Goal: Check status: Check status

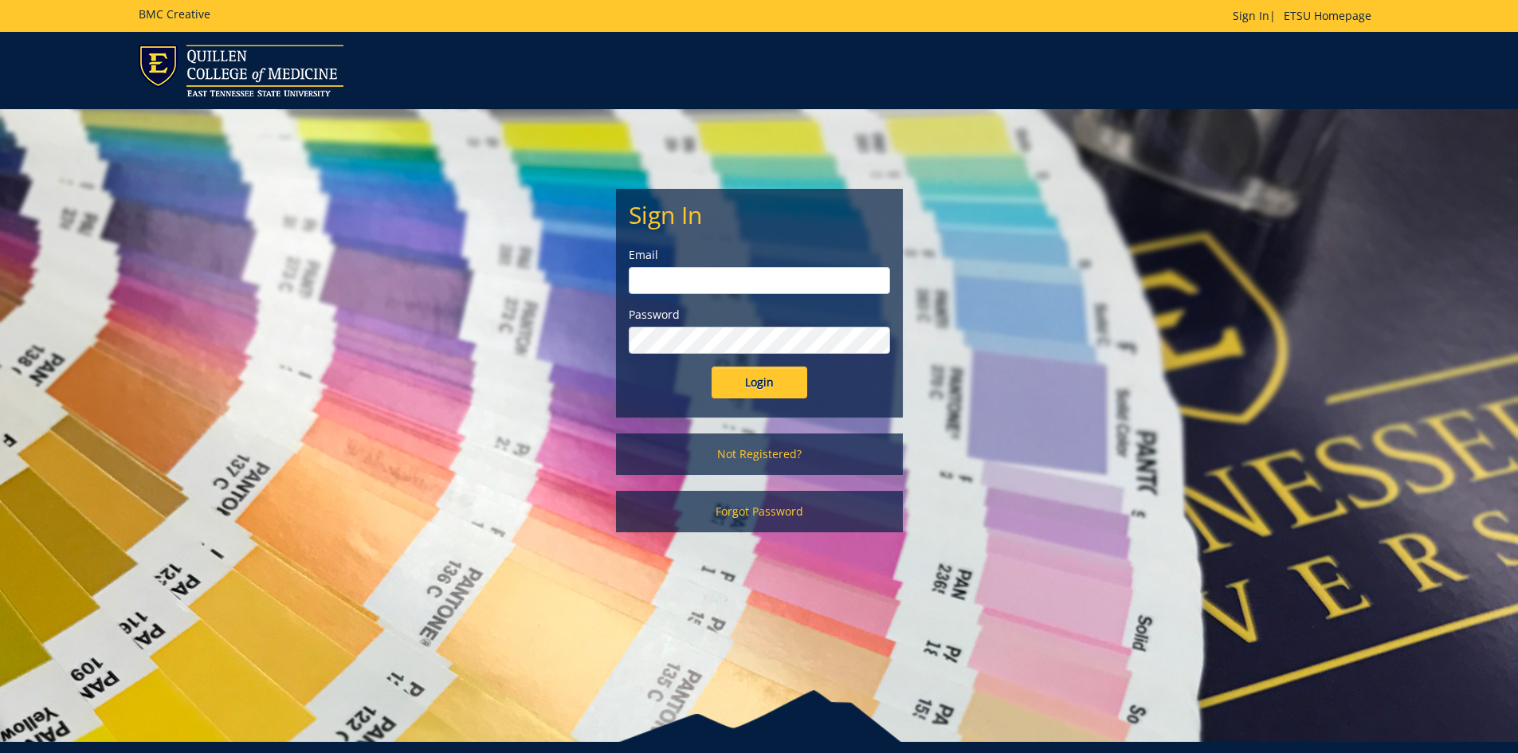
type input "[PERSON_NAME][EMAIL_ADDRESS][DOMAIN_NAME]"
click at [750, 381] on input "Login" at bounding box center [760, 383] width 96 height 32
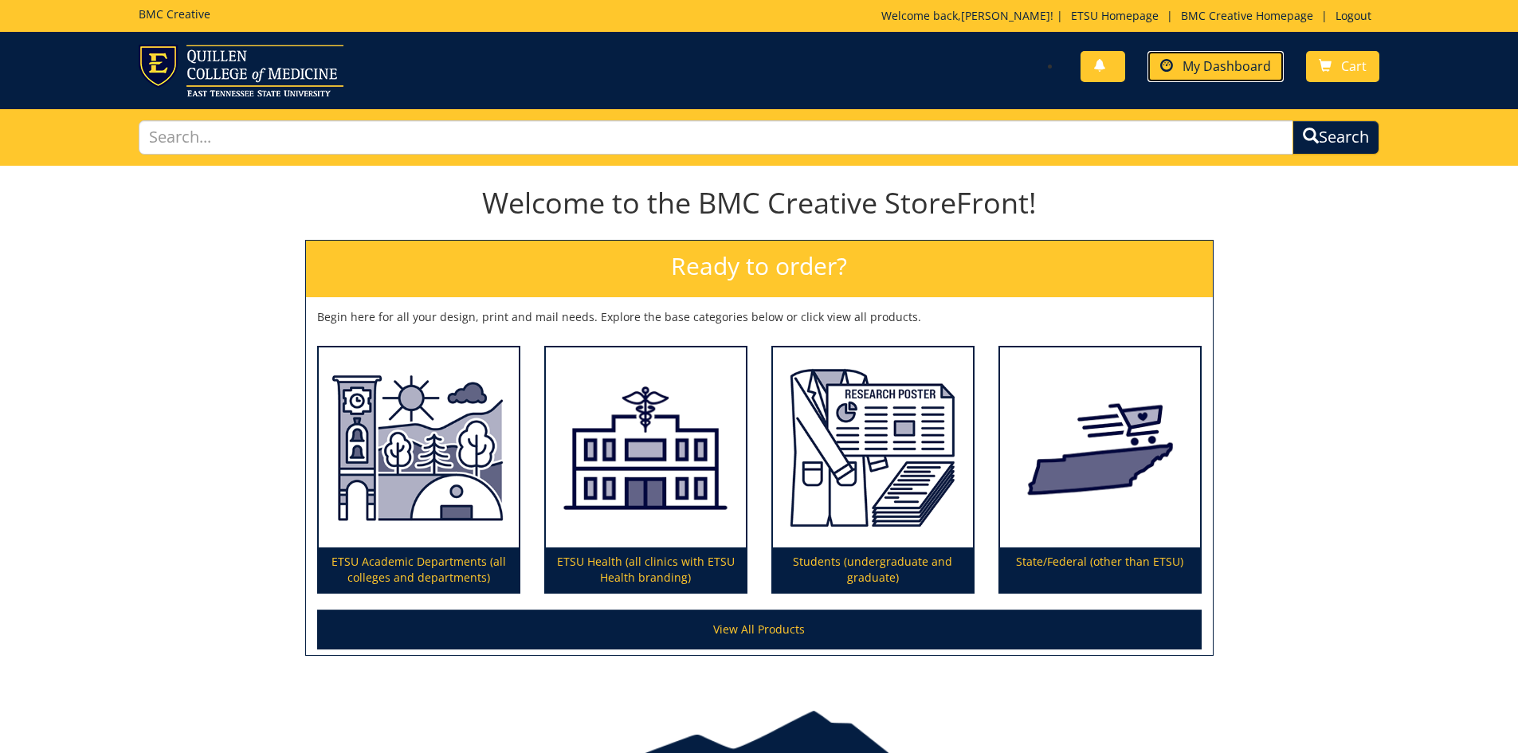
click at [1218, 65] on span "My Dashboard" at bounding box center [1226, 66] width 88 height 18
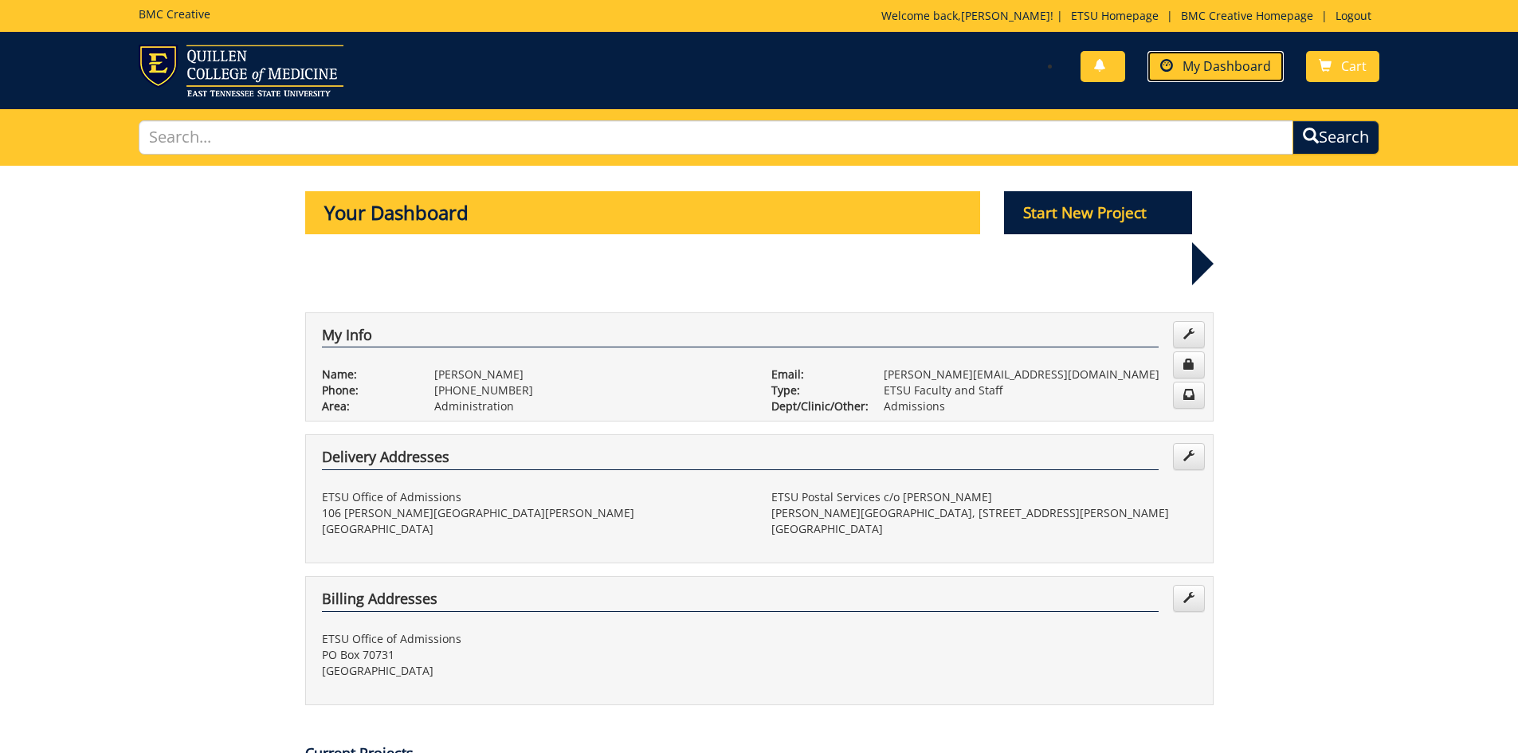
click at [1237, 76] on link "My Dashboard" at bounding box center [1215, 66] width 136 height 31
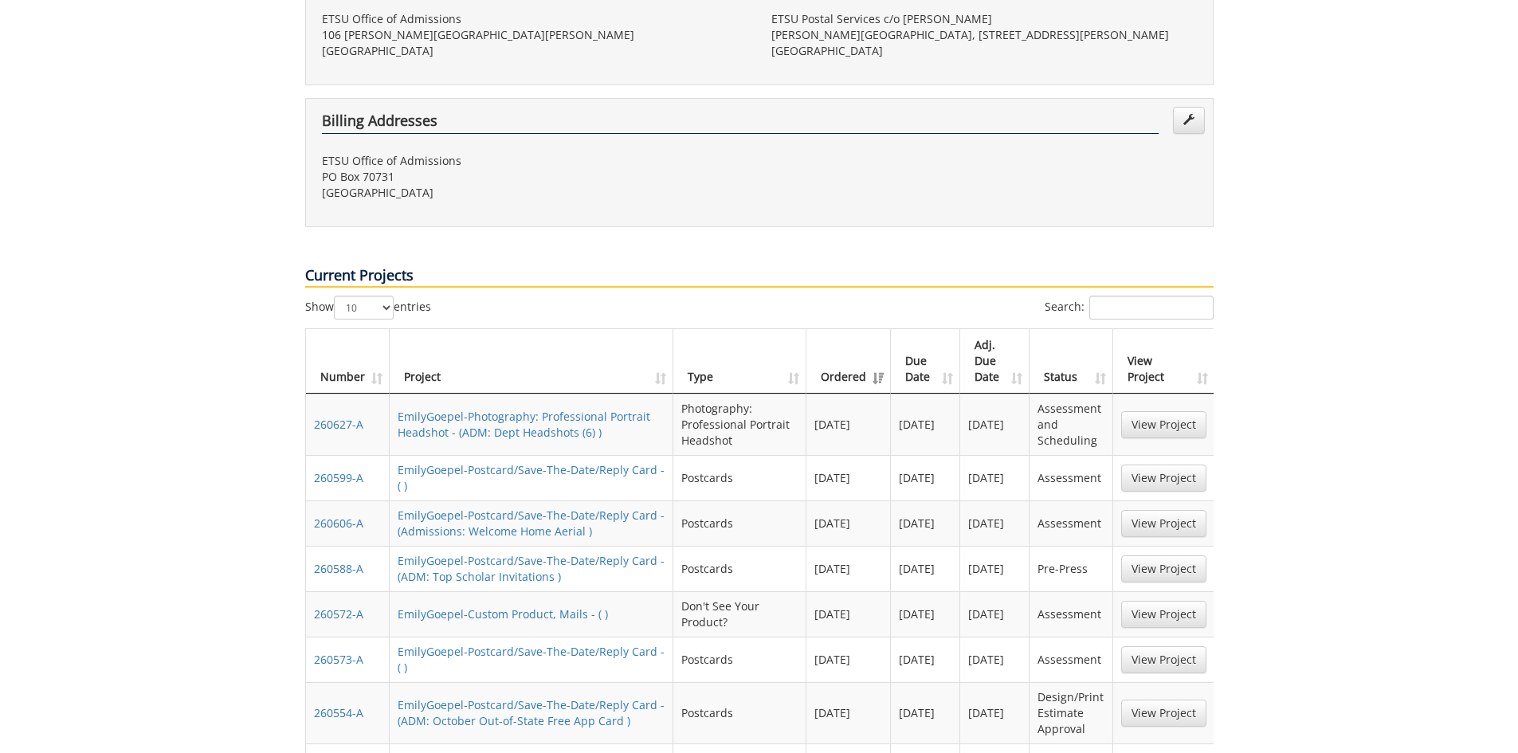
scroll to position [637, 0]
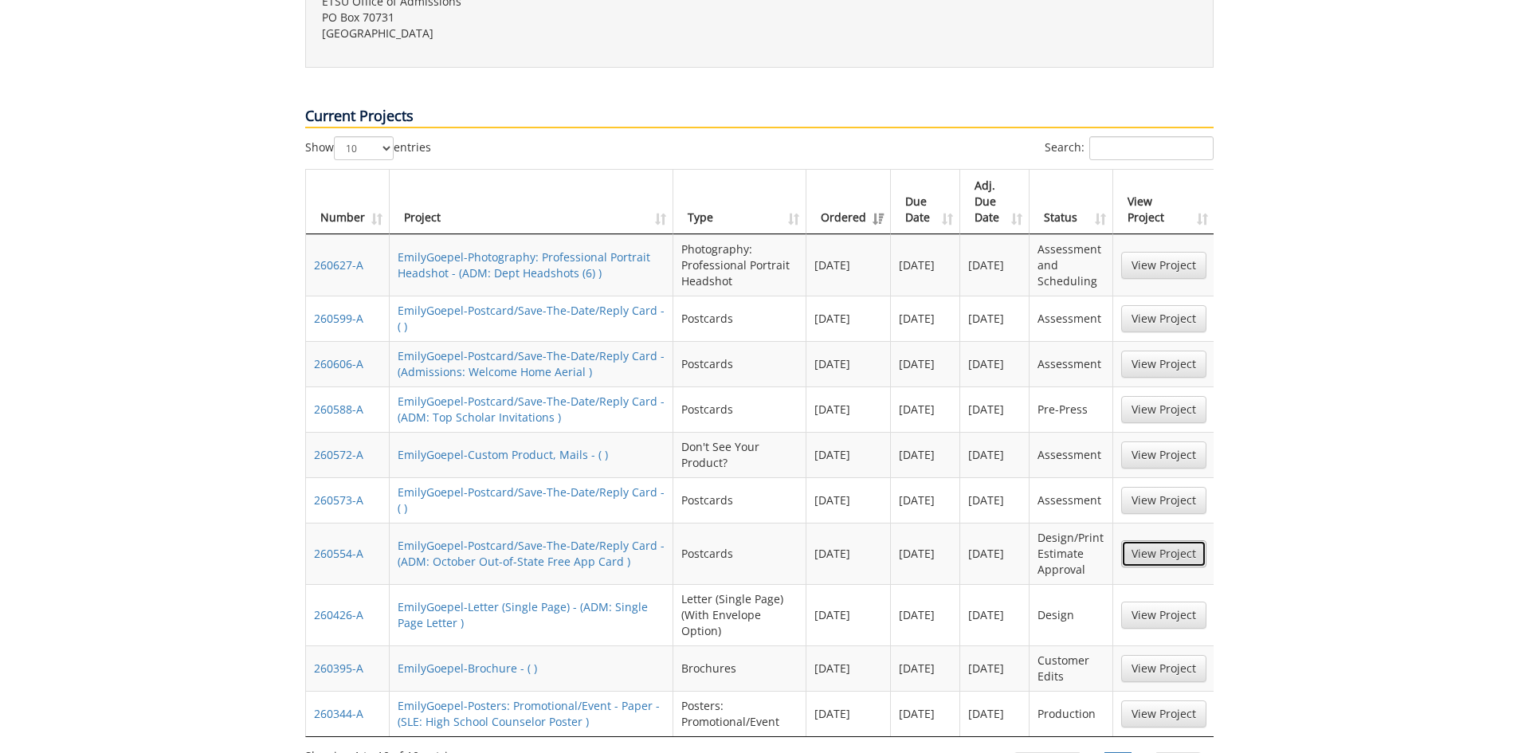
click at [1148, 540] on link "View Project" at bounding box center [1163, 553] width 85 height 27
click at [1171, 396] on link "View Project" at bounding box center [1163, 409] width 85 height 27
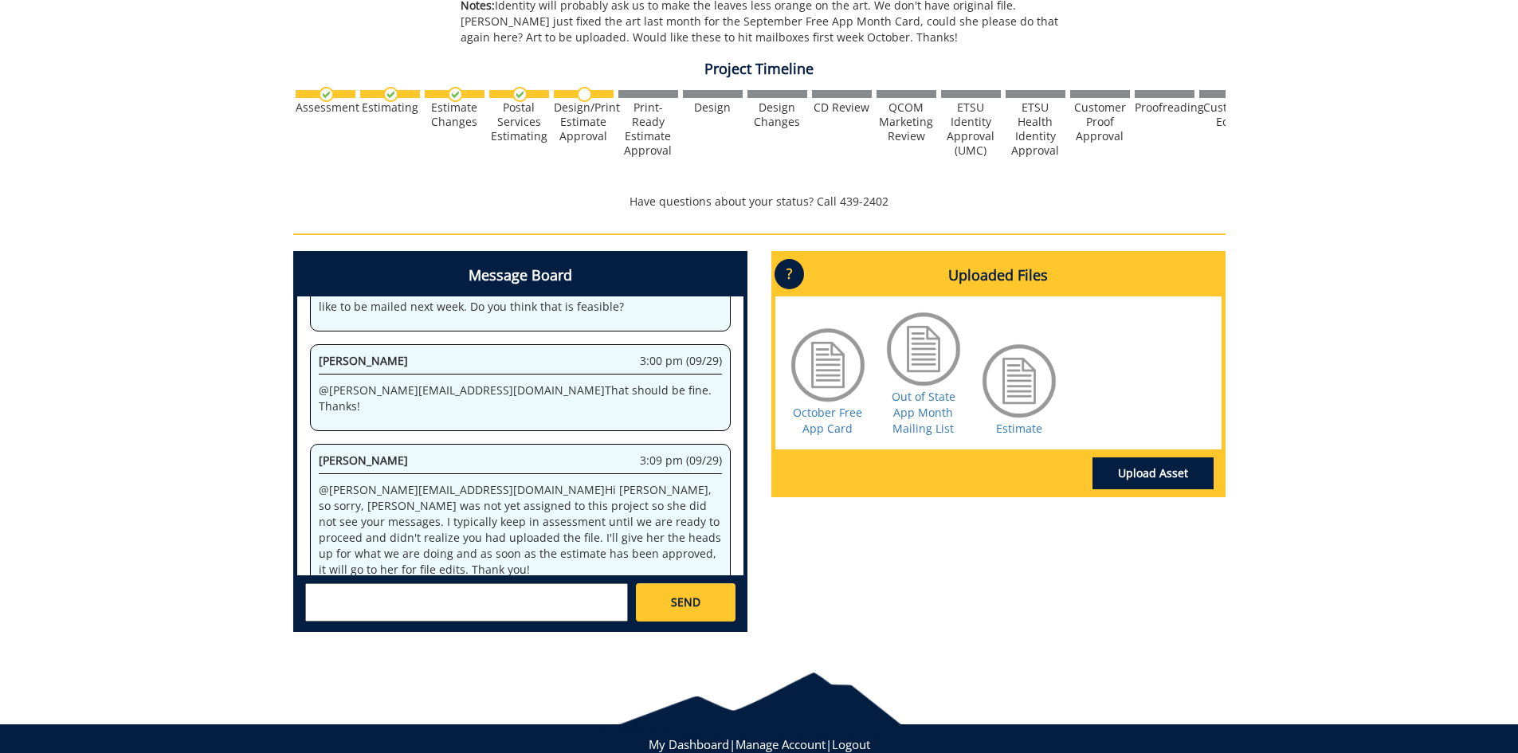
scroll to position [604, 0]
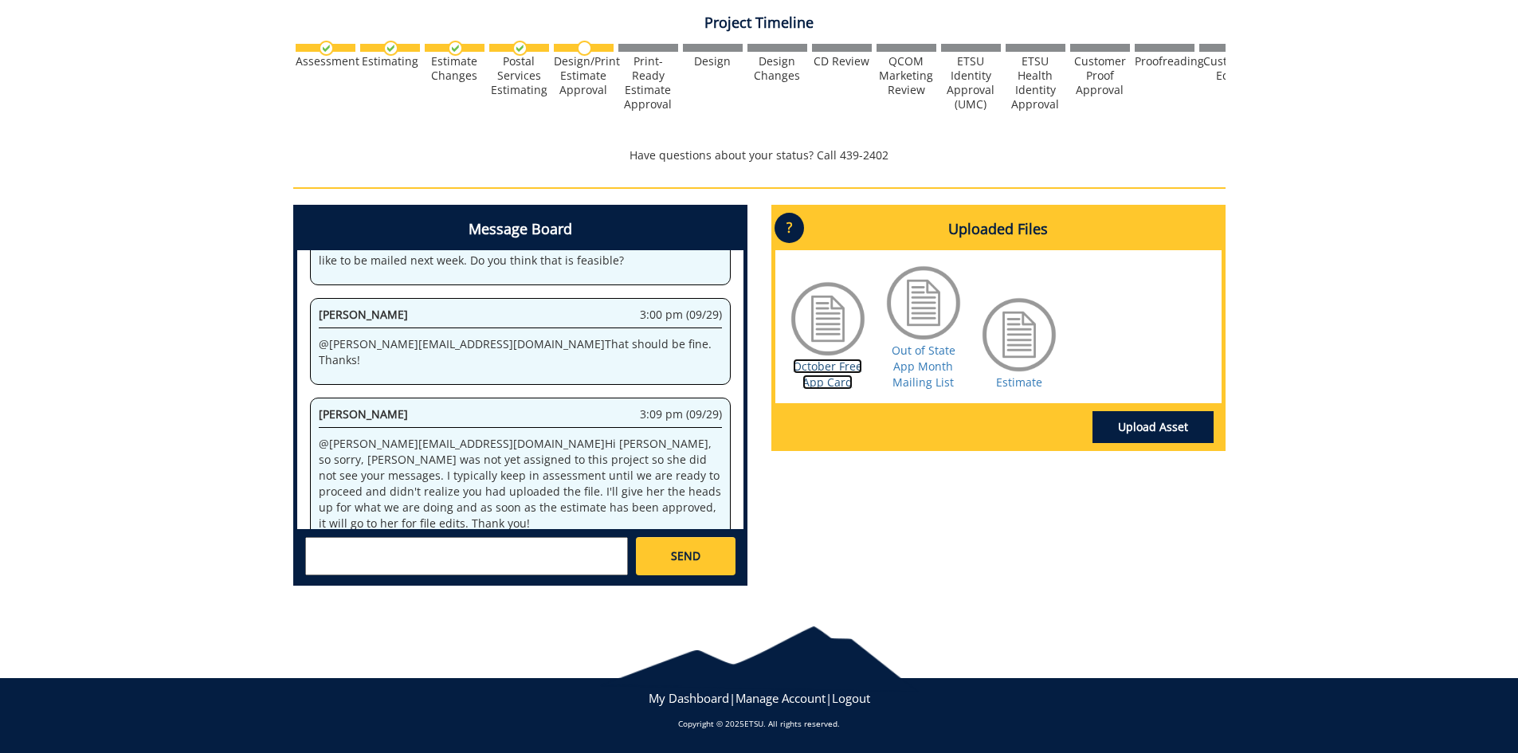
click at [839, 379] on link "October Free App Card" at bounding box center [827, 374] width 69 height 31
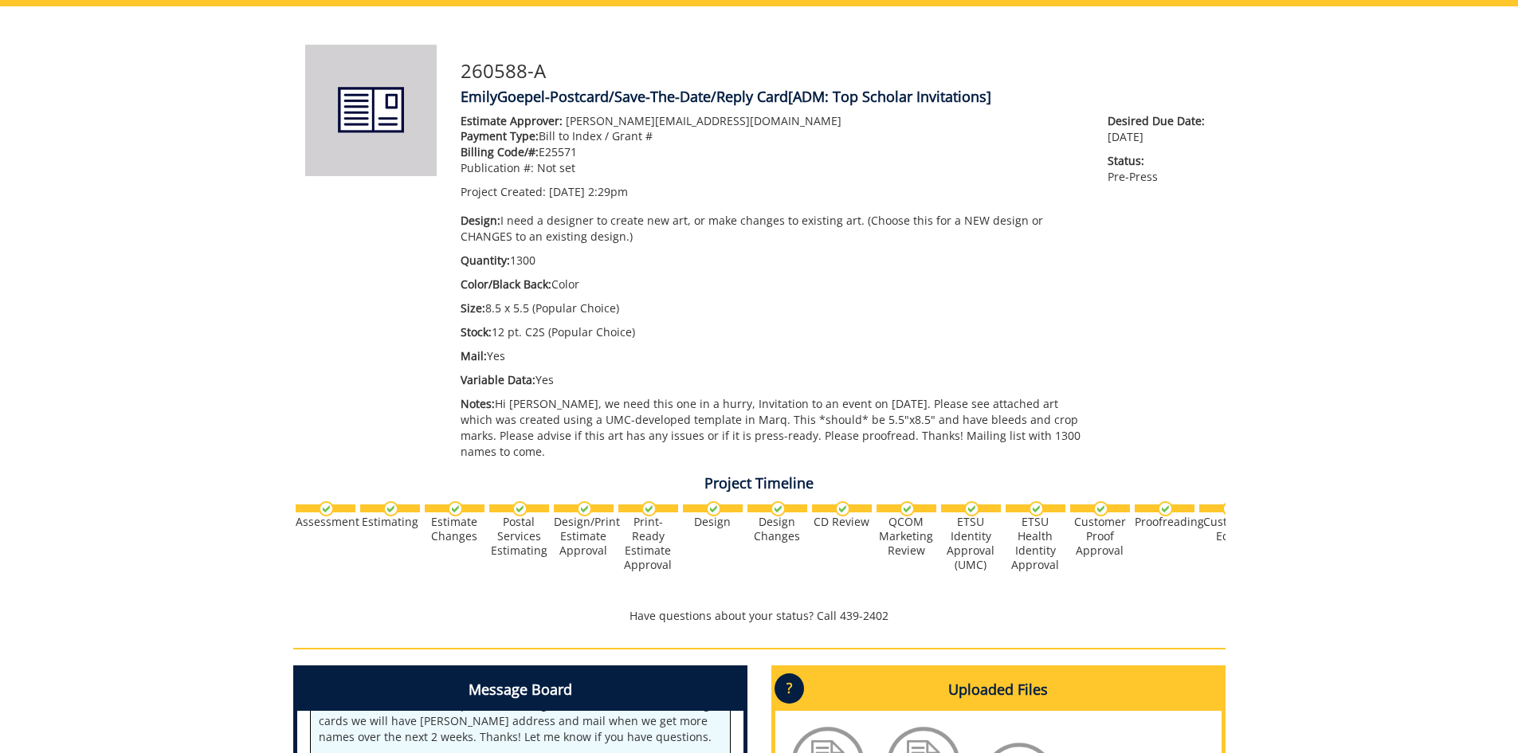
scroll to position [398, 0]
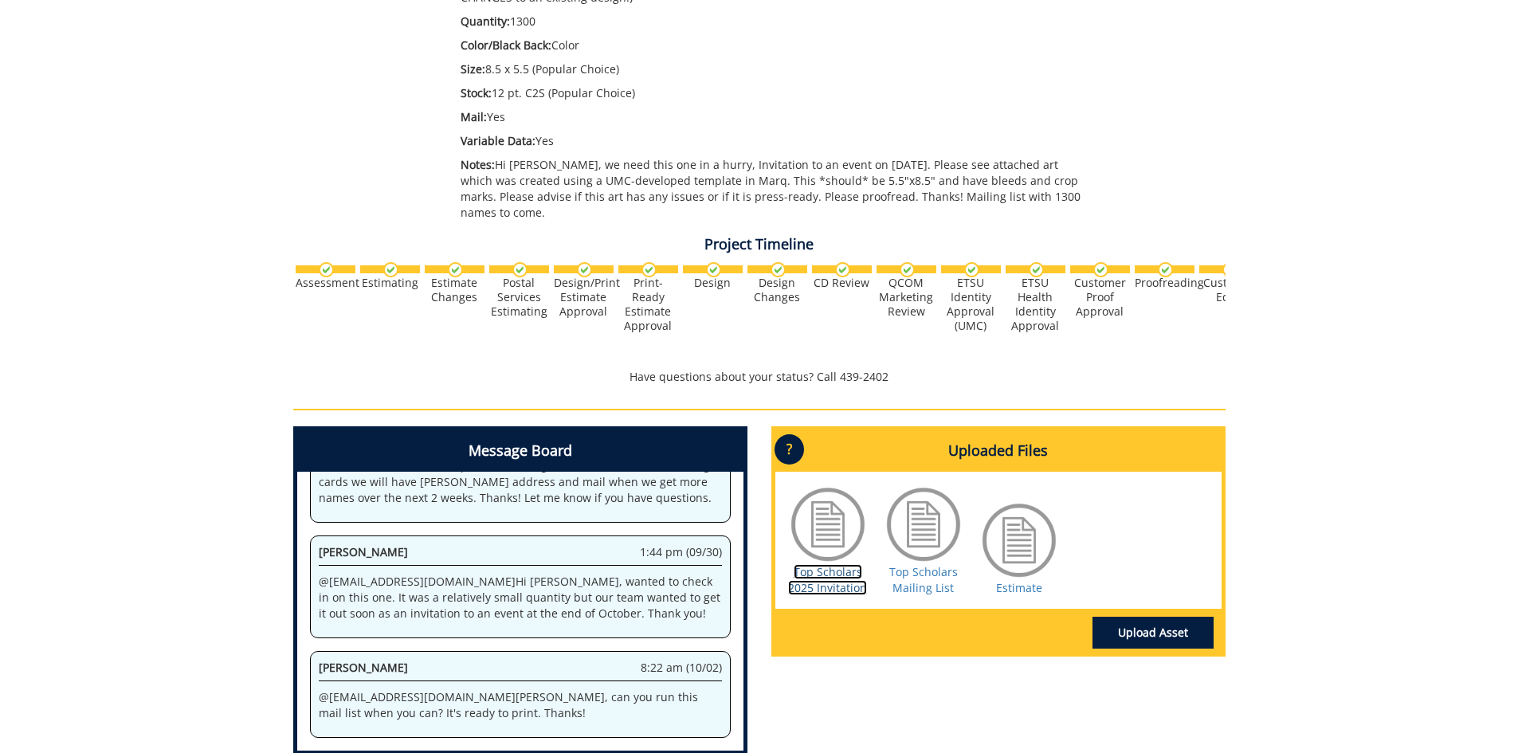
click at [845, 570] on link "Top Scholars 2025 Invitation" at bounding box center [827, 579] width 79 height 31
